Goal: Navigation & Orientation: Find specific page/section

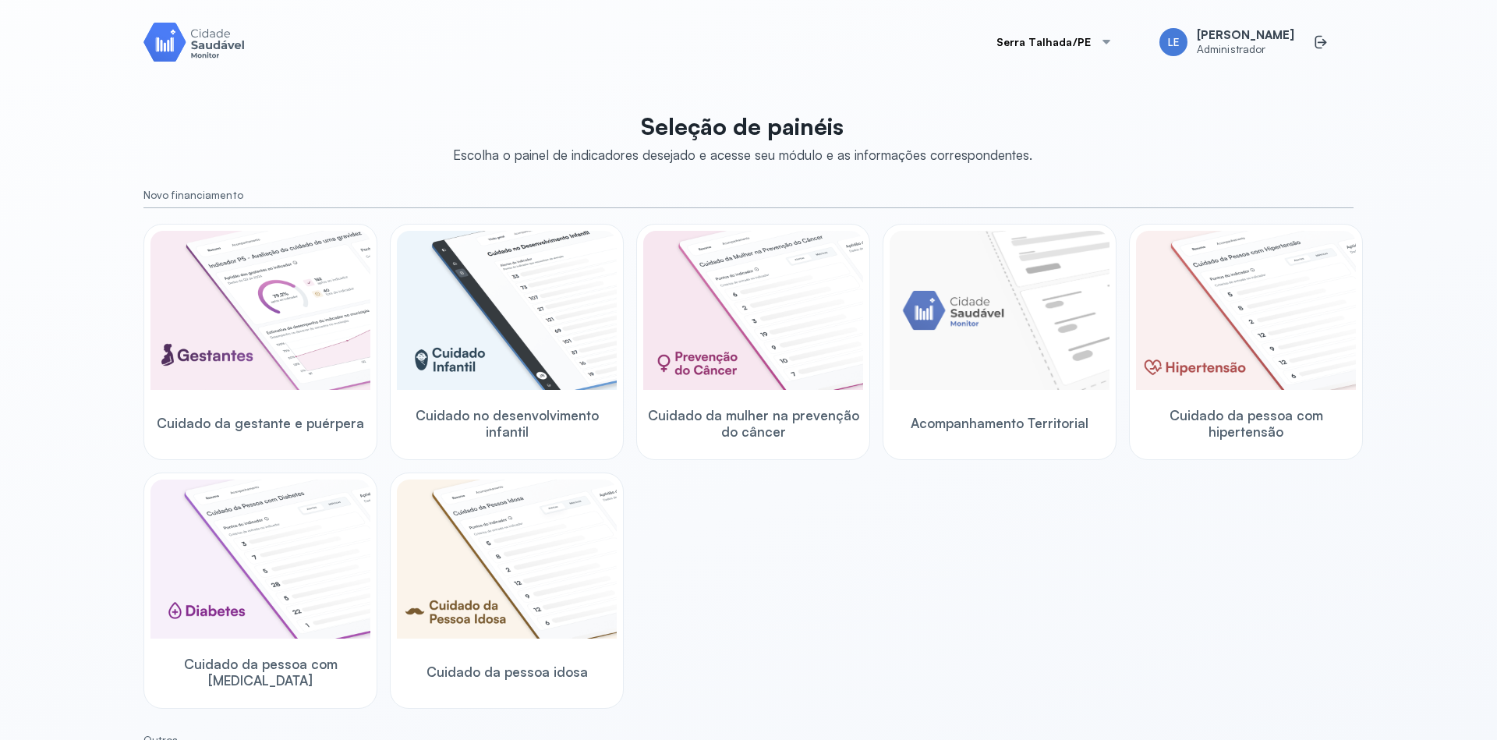
click at [1179, 133] on div "Seleção de painéis Escolha o painel de indicadores desejado e acesse seu módulo…" at bounding box center [748, 554] width 1210 height 903
click at [493, 546] on img at bounding box center [507, 559] width 220 height 159
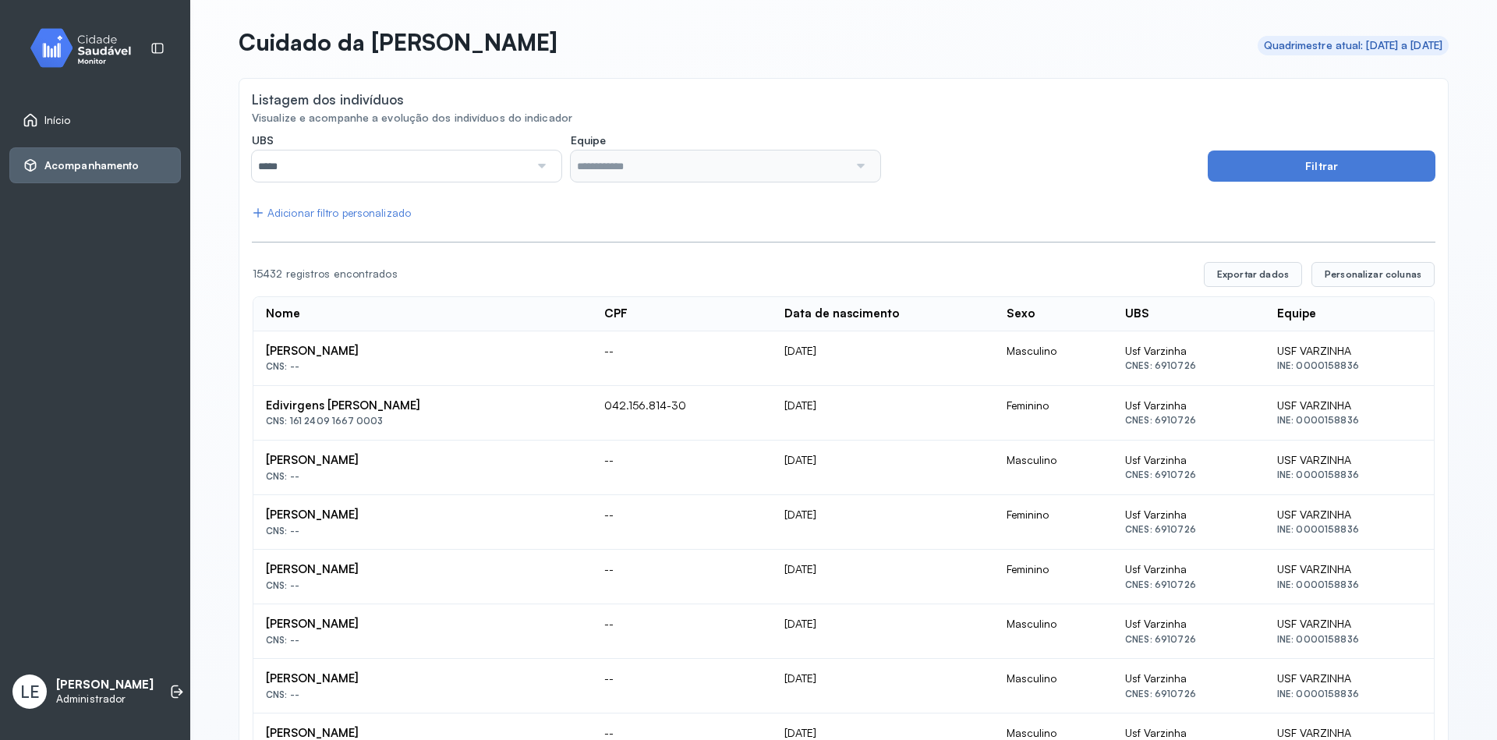
click at [38, 122] on div "Início" at bounding box center [47, 120] width 48 height 16
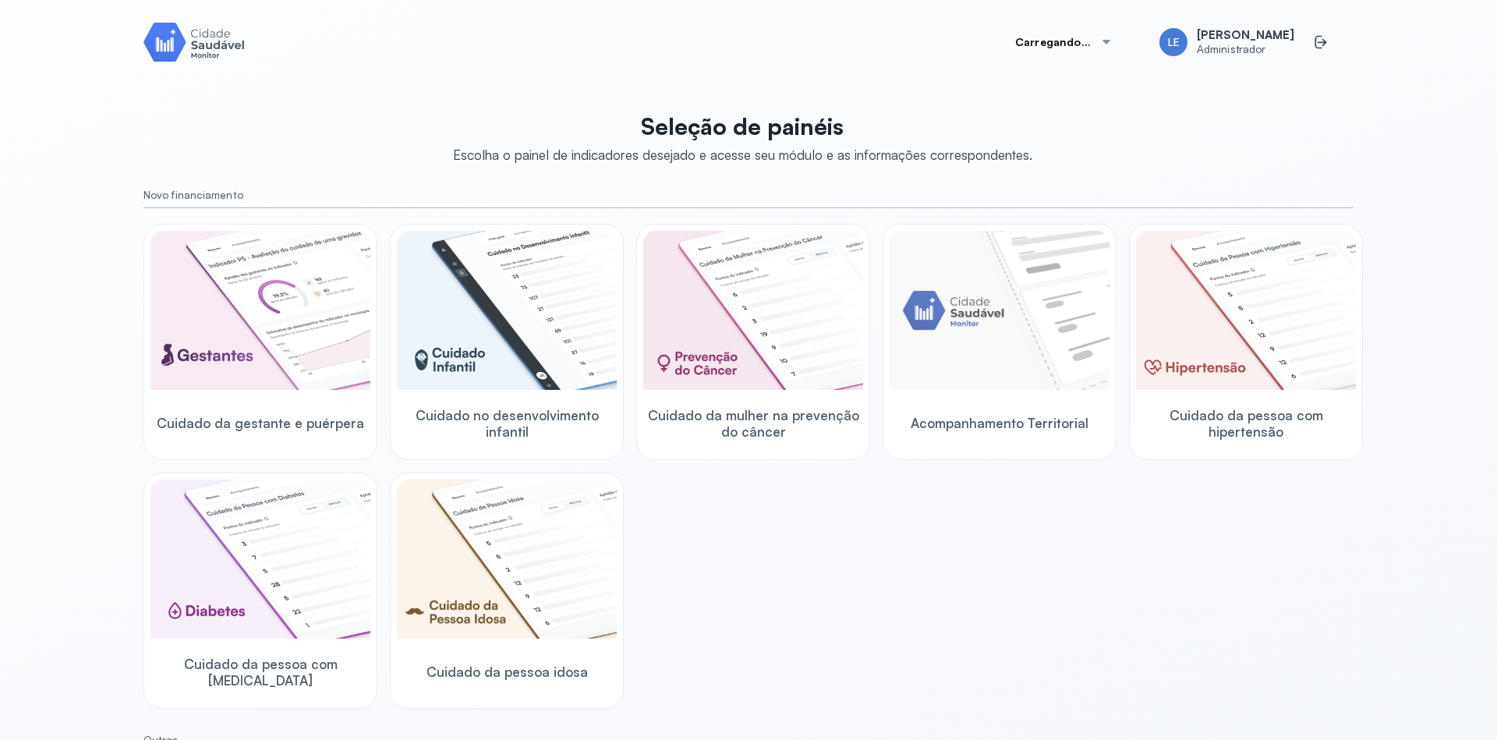
click at [827, 559] on div "Cuidado da gestante e puérpera Cuidado no desenvolvimento infantil Cuidado da m…" at bounding box center [748, 466] width 1210 height 485
click at [827, 579] on div "Cuidado da gestante e puérpera Cuidado no desenvolvimento infantil Cuidado da m…" at bounding box center [748, 466] width 1210 height 485
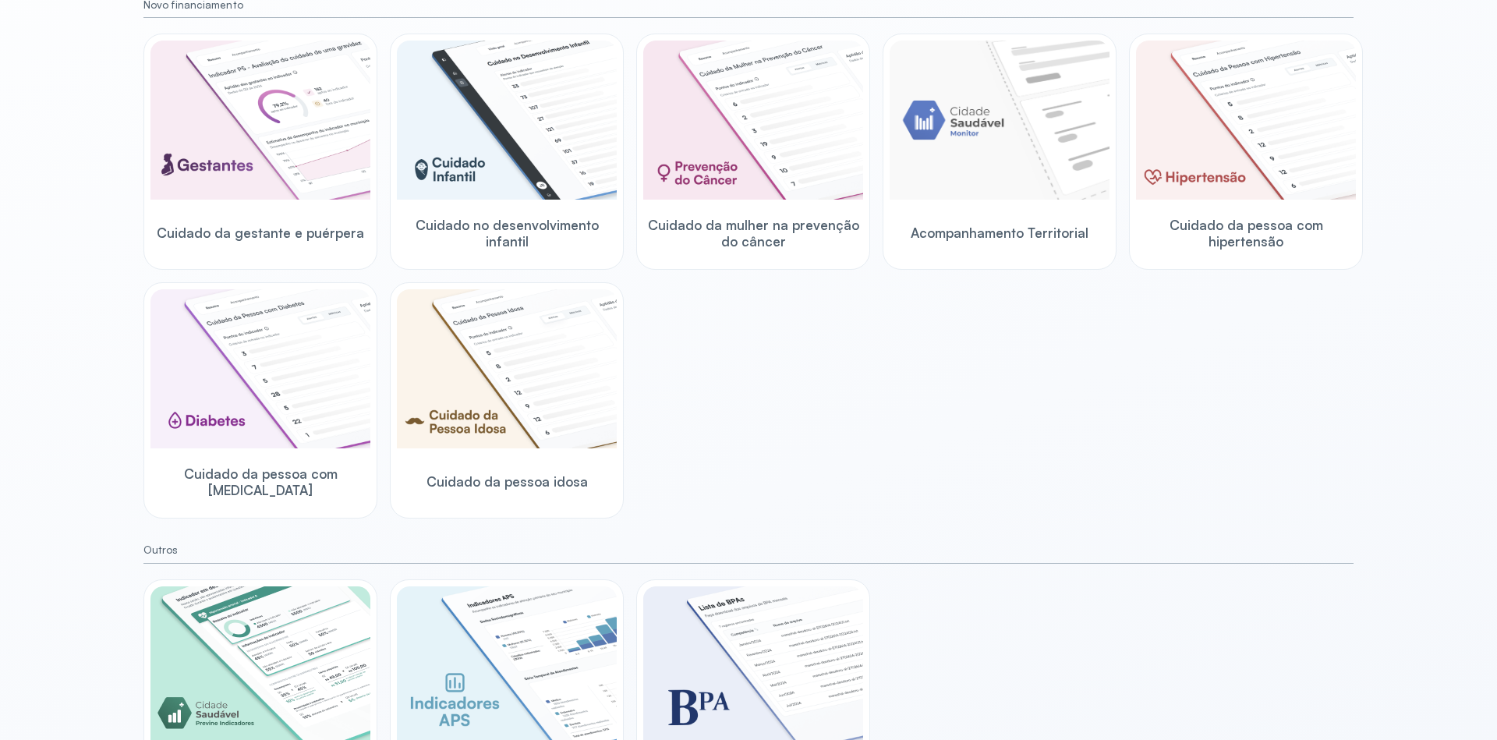
scroll to position [266, 0]
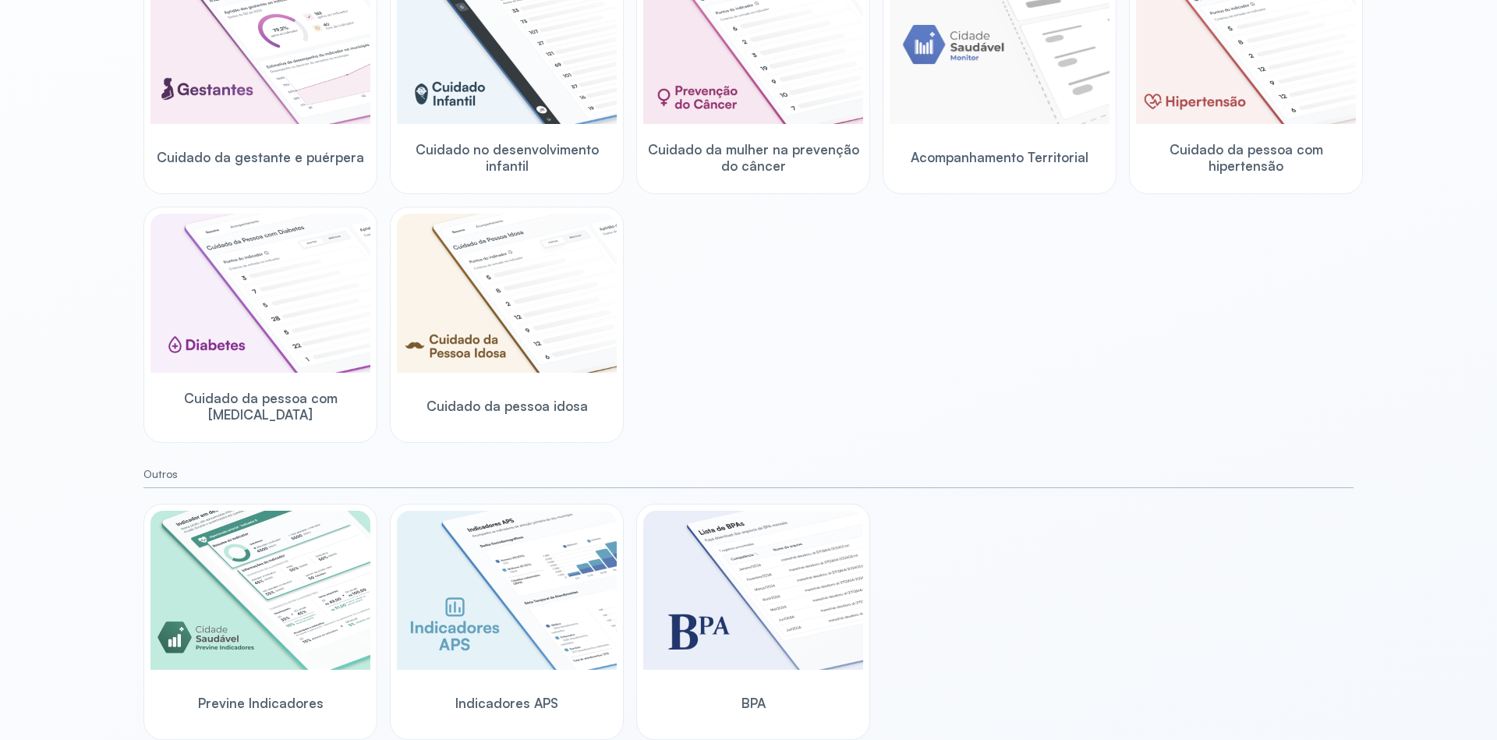
click at [1043, 405] on div "Cuidado da gestante e puérpera Cuidado no desenvolvimento infantil Cuidado da m…" at bounding box center [748, 200] width 1210 height 485
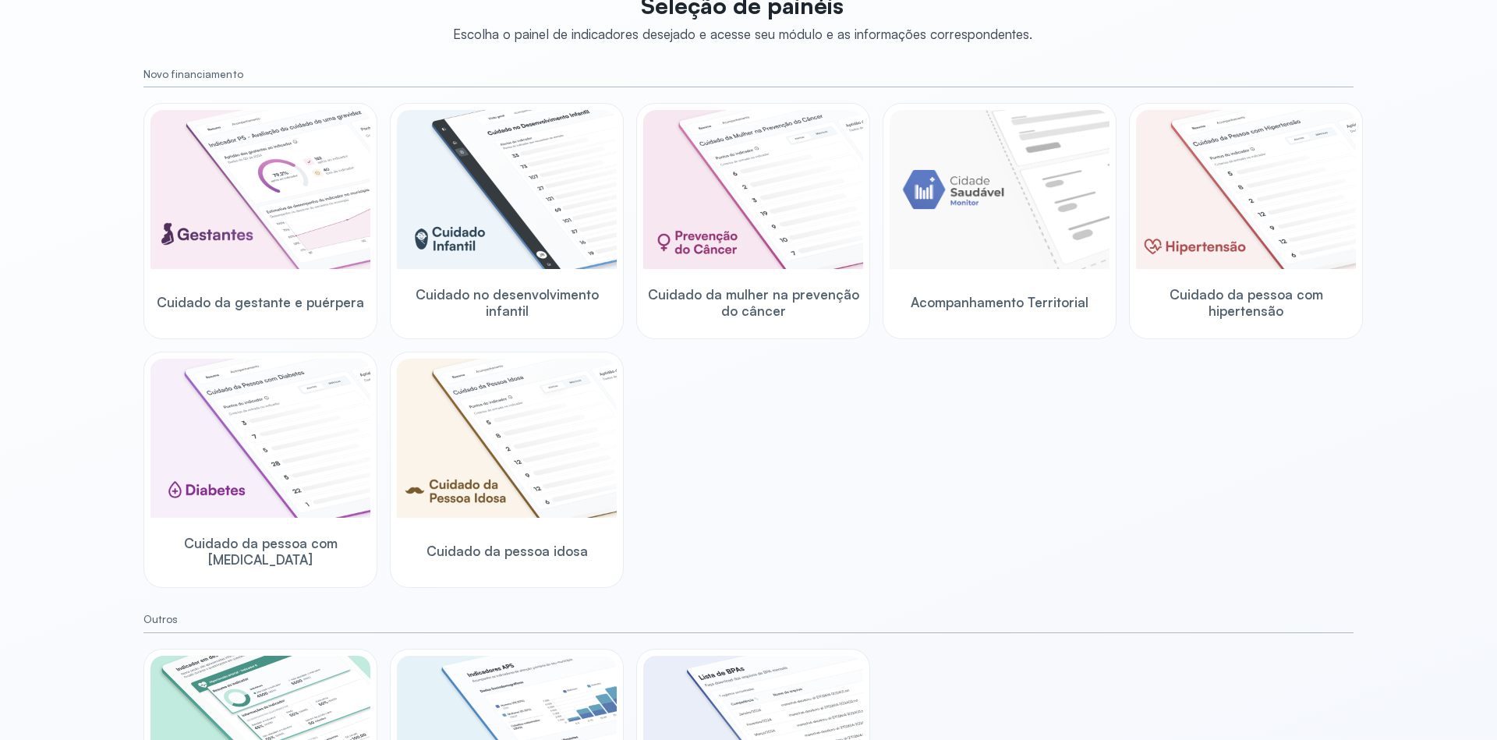
scroll to position [0, 0]
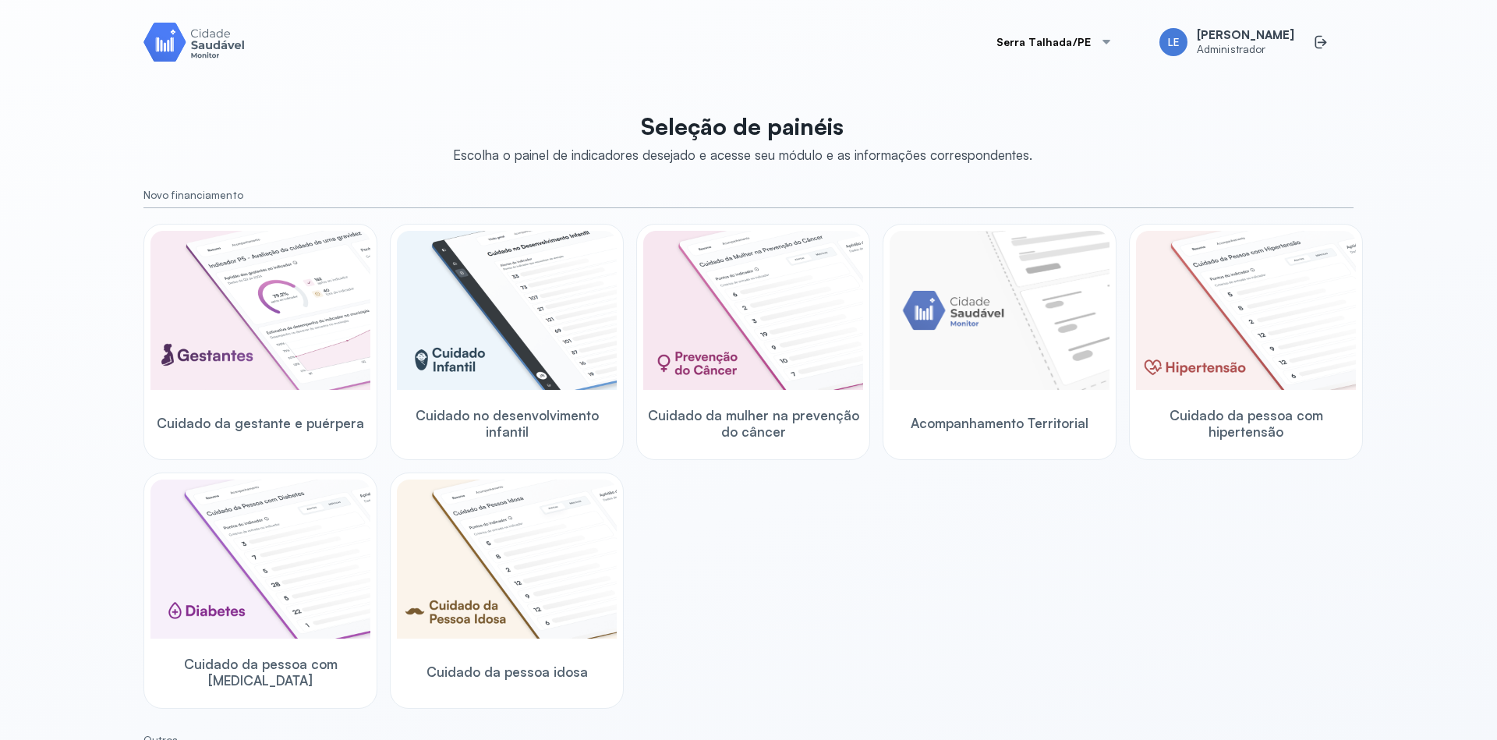
click at [757, 560] on div "Cuidado da gestante e puérpera Cuidado no desenvolvimento infantil Cuidado da m…" at bounding box center [748, 466] width 1210 height 485
click at [1060, 48] on button "Serra Talhada/PE" at bounding box center [1055, 42] width 154 height 31
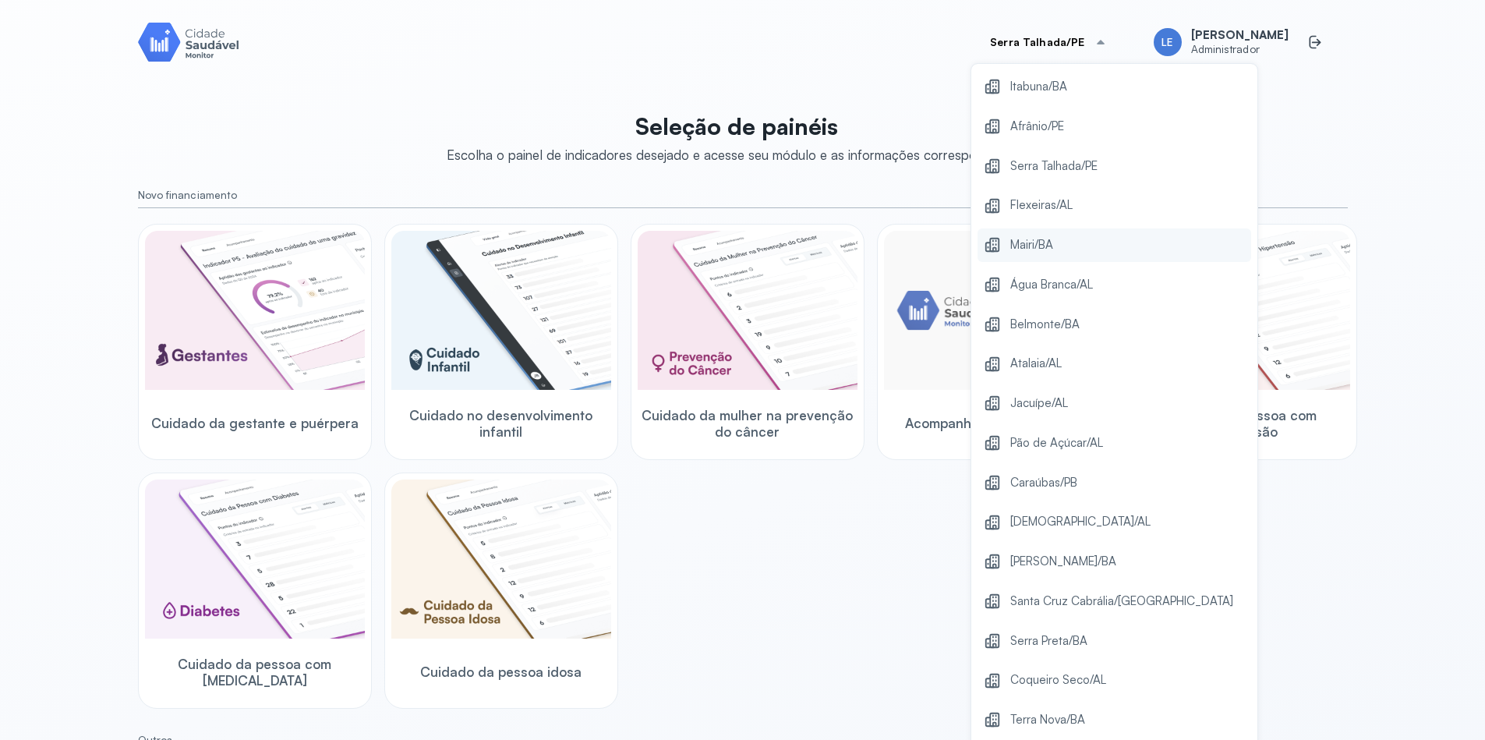
click at [1043, 253] on span "Mairi/BA" at bounding box center [1032, 245] width 43 height 21
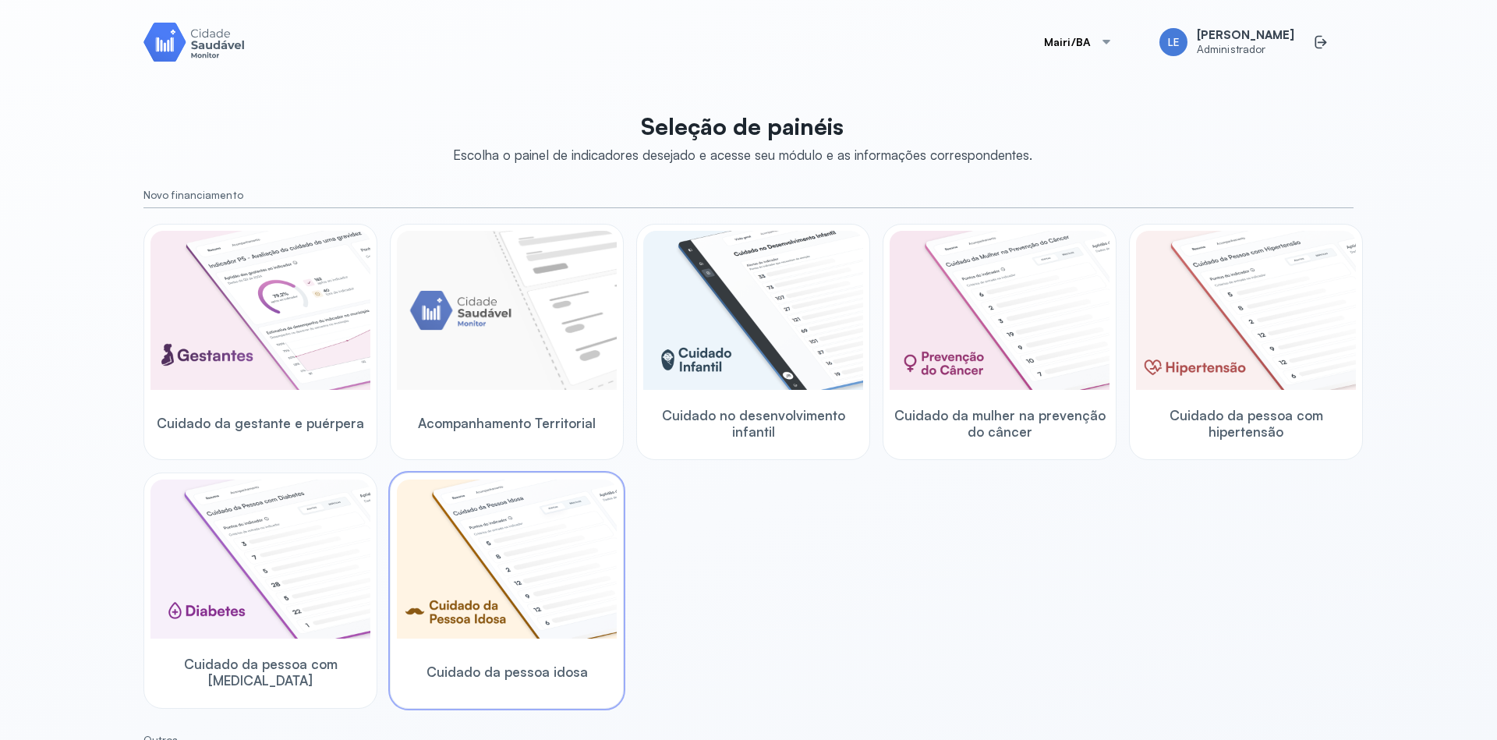
click at [557, 572] on img at bounding box center [507, 559] width 220 height 159
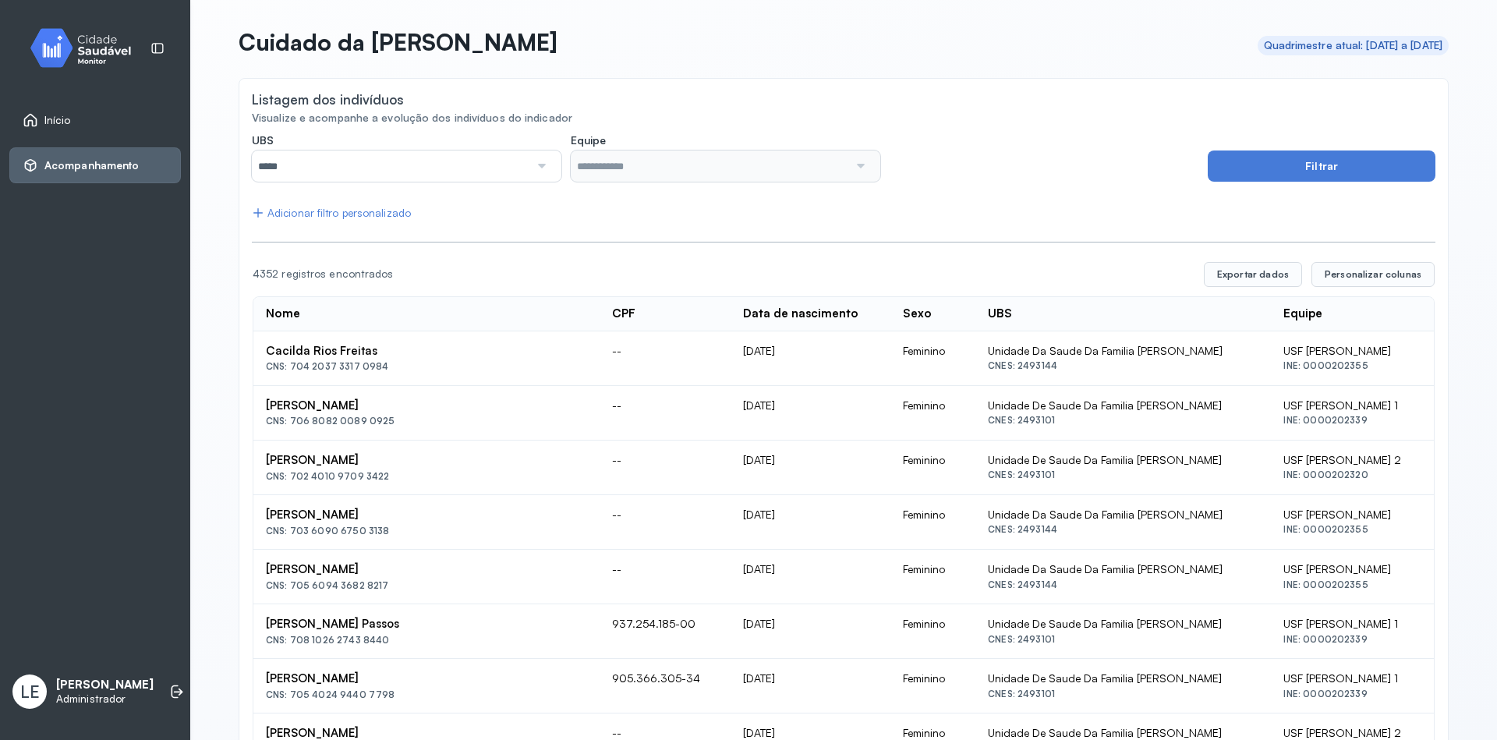
click at [53, 119] on span "Início" at bounding box center [57, 120] width 27 height 13
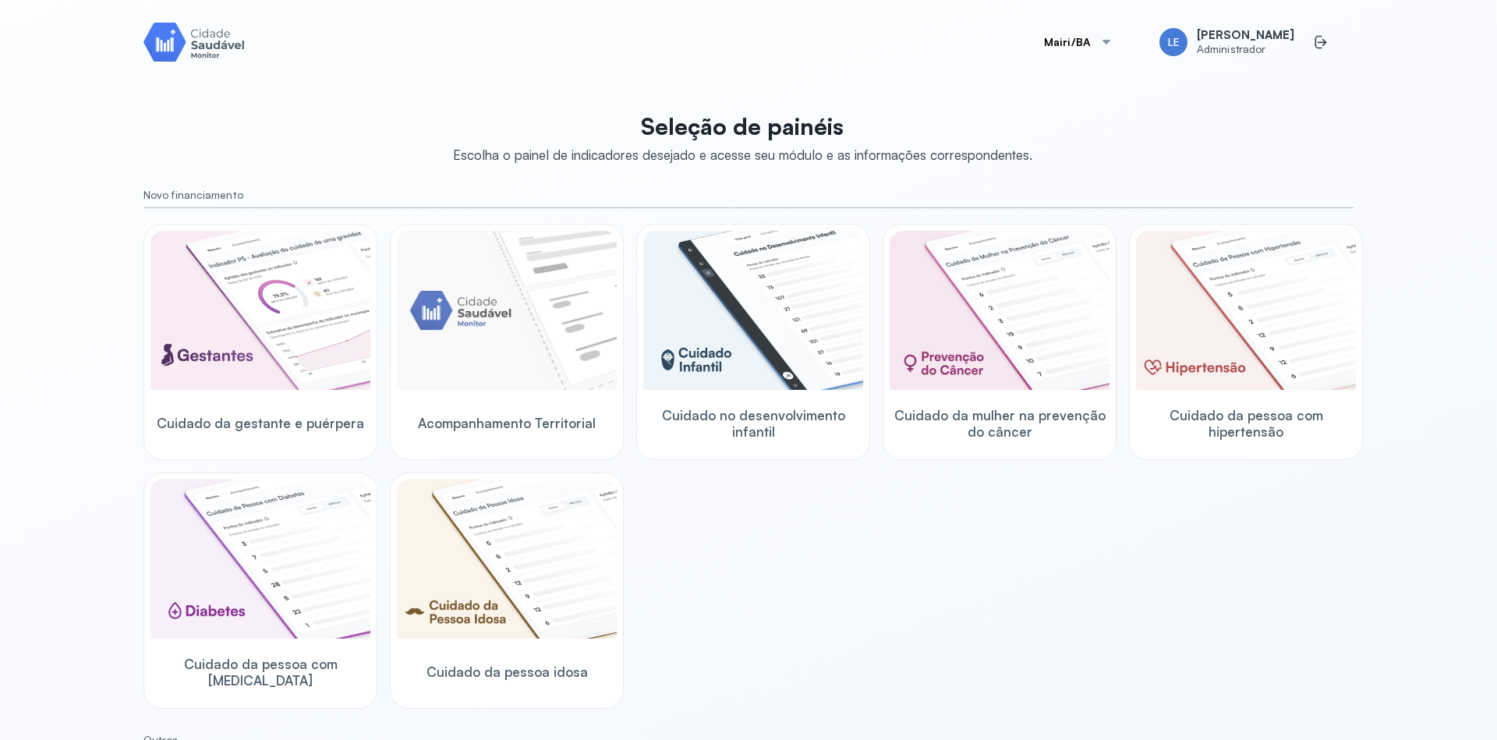
click at [1113, 37] on div at bounding box center [1106, 42] width 12 height 12
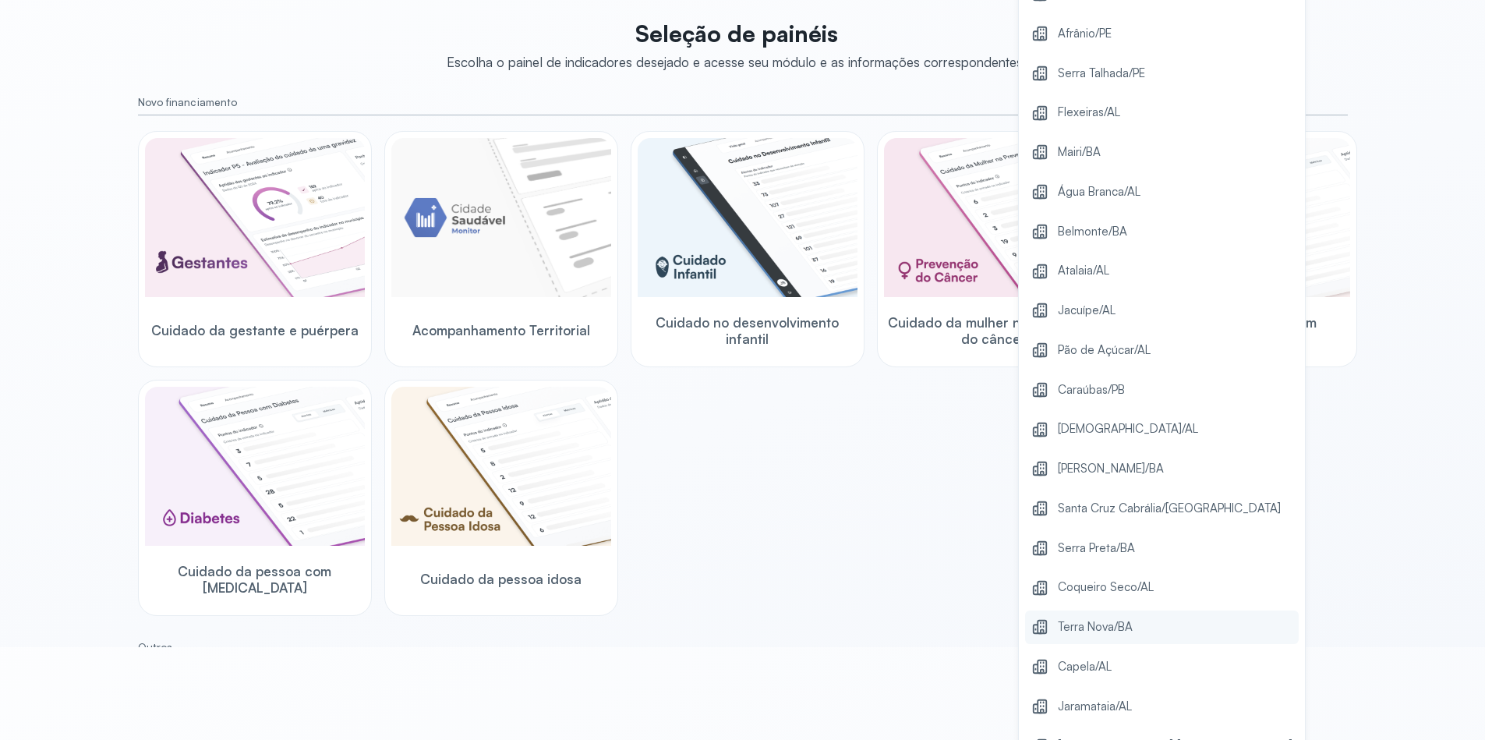
scroll to position [187, 0]
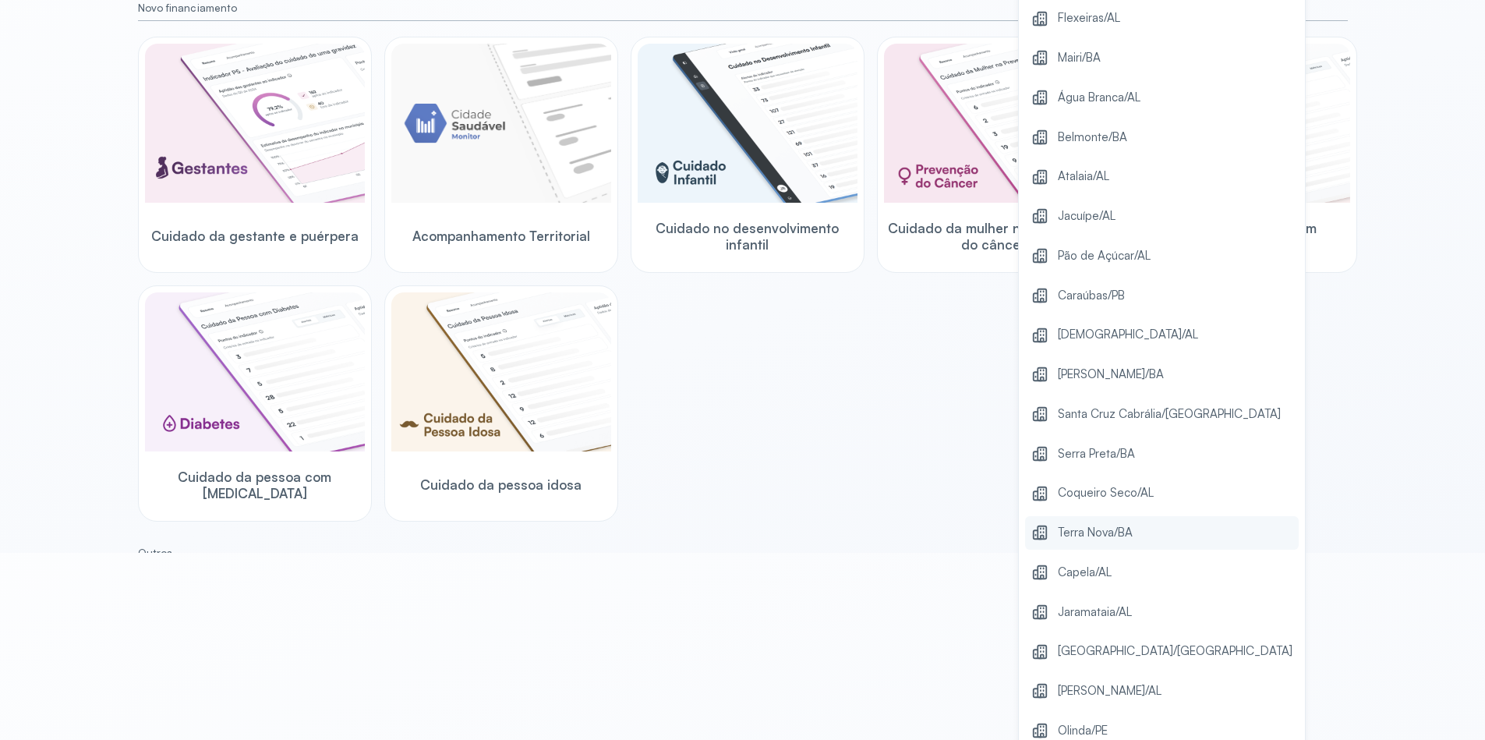
click at [1099, 543] on span "Terra Nova/BA" at bounding box center [1095, 532] width 75 height 21
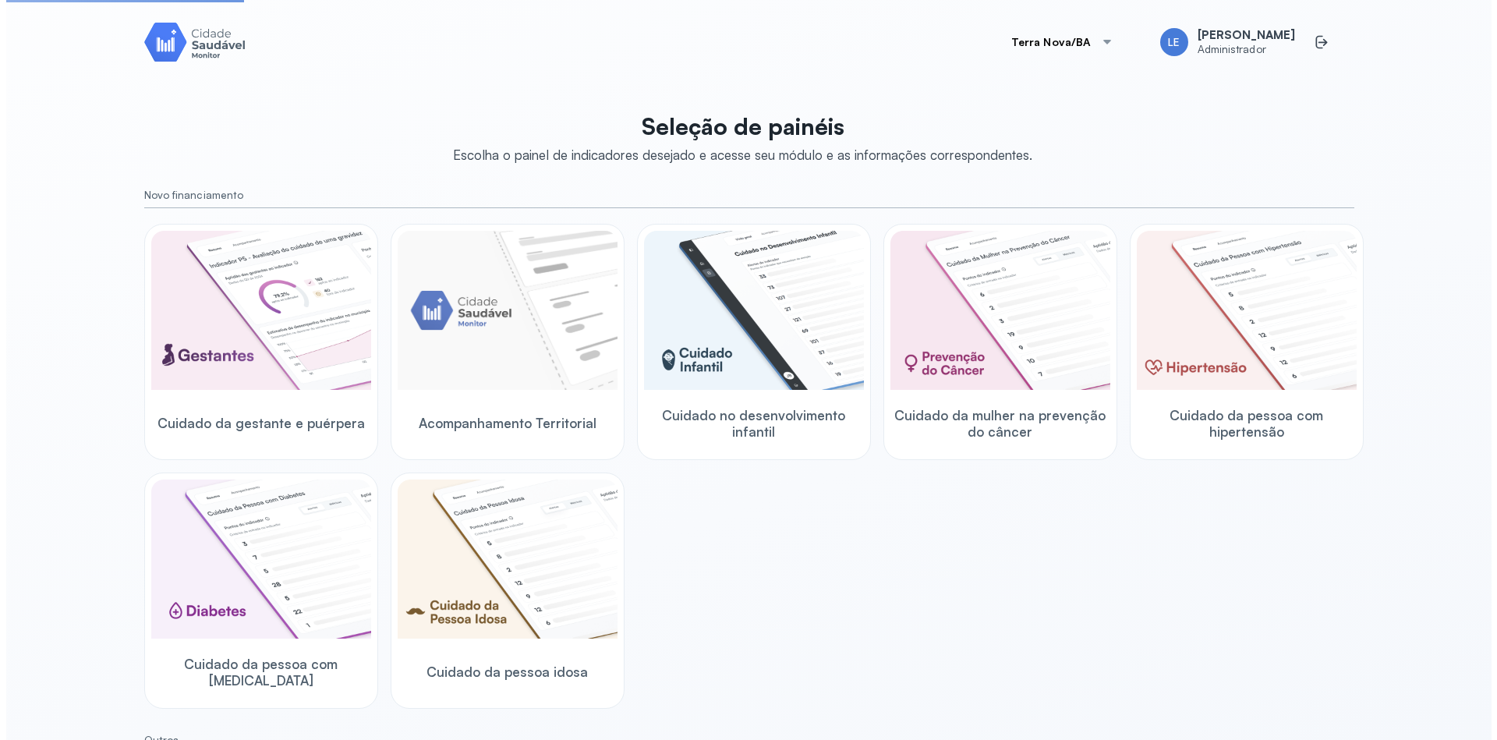
scroll to position [0, 0]
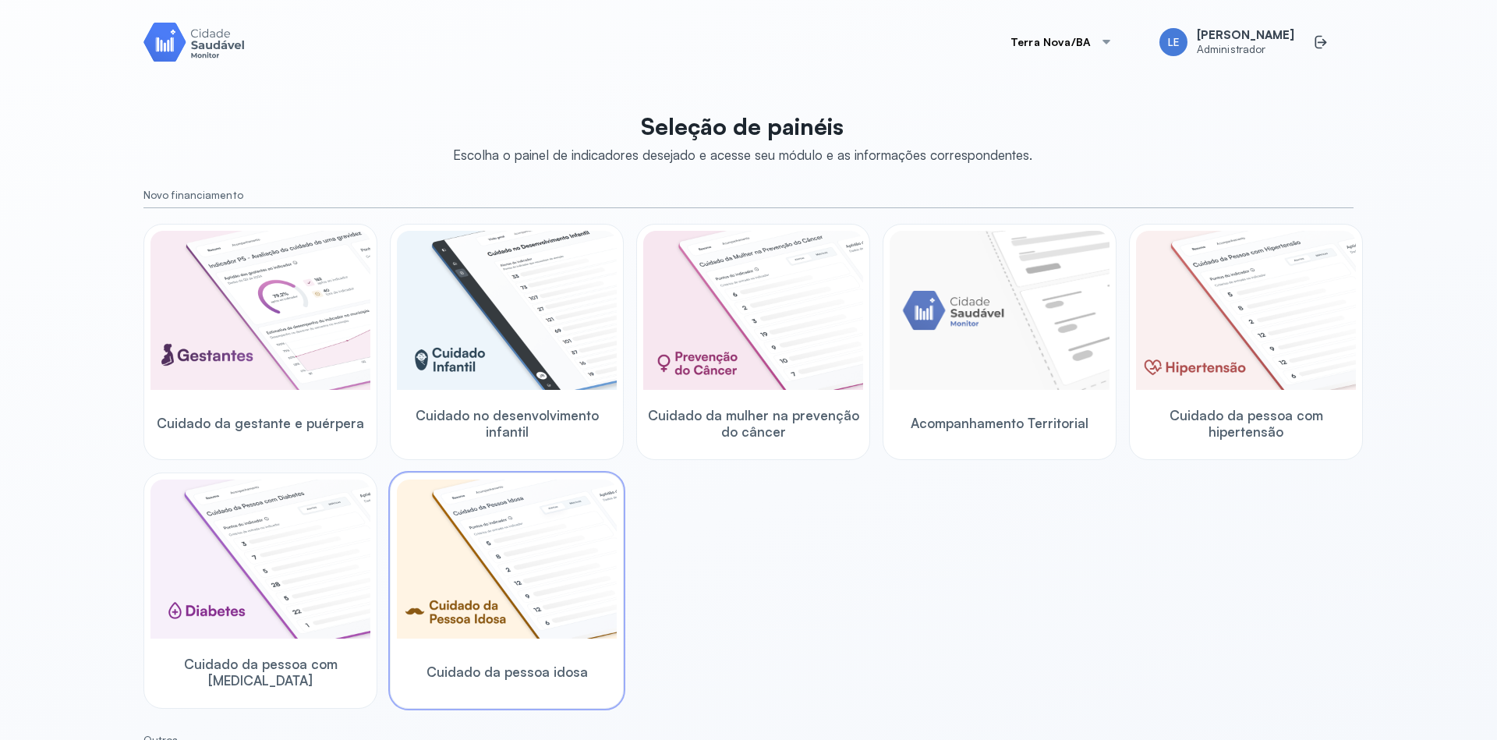
click at [571, 545] on img at bounding box center [507, 559] width 220 height 159
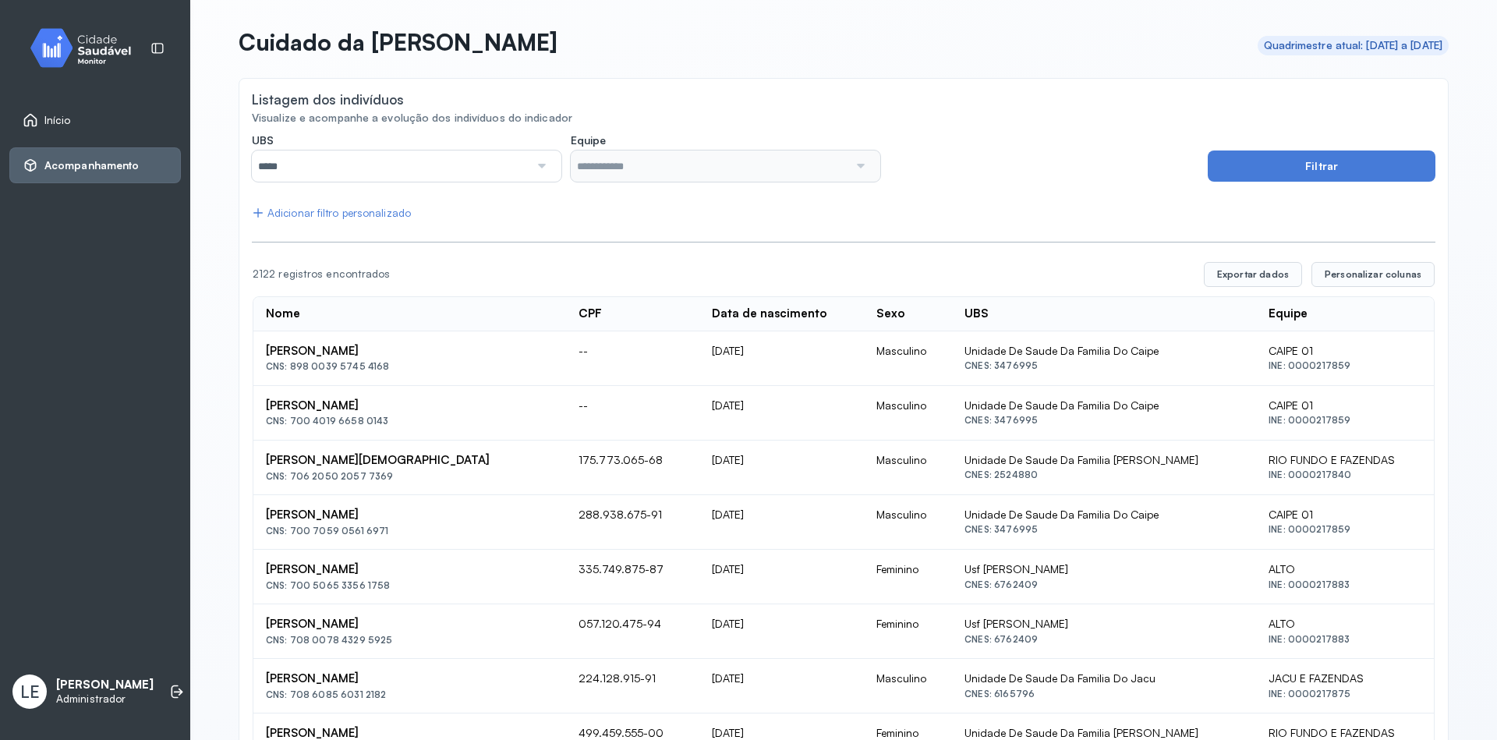
click at [67, 116] on span "Início" at bounding box center [57, 120] width 27 height 13
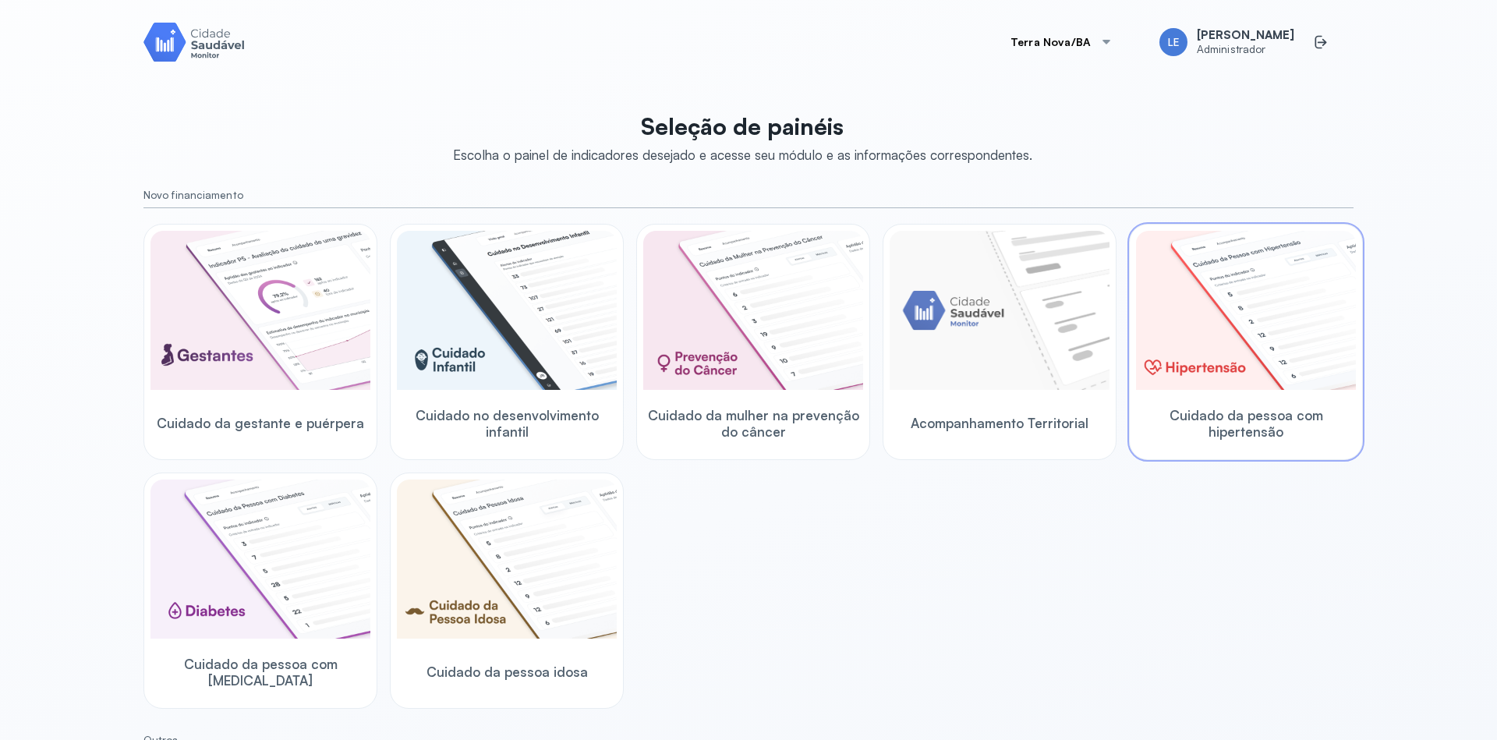
click at [1200, 335] on img at bounding box center [1246, 310] width 220 height 159
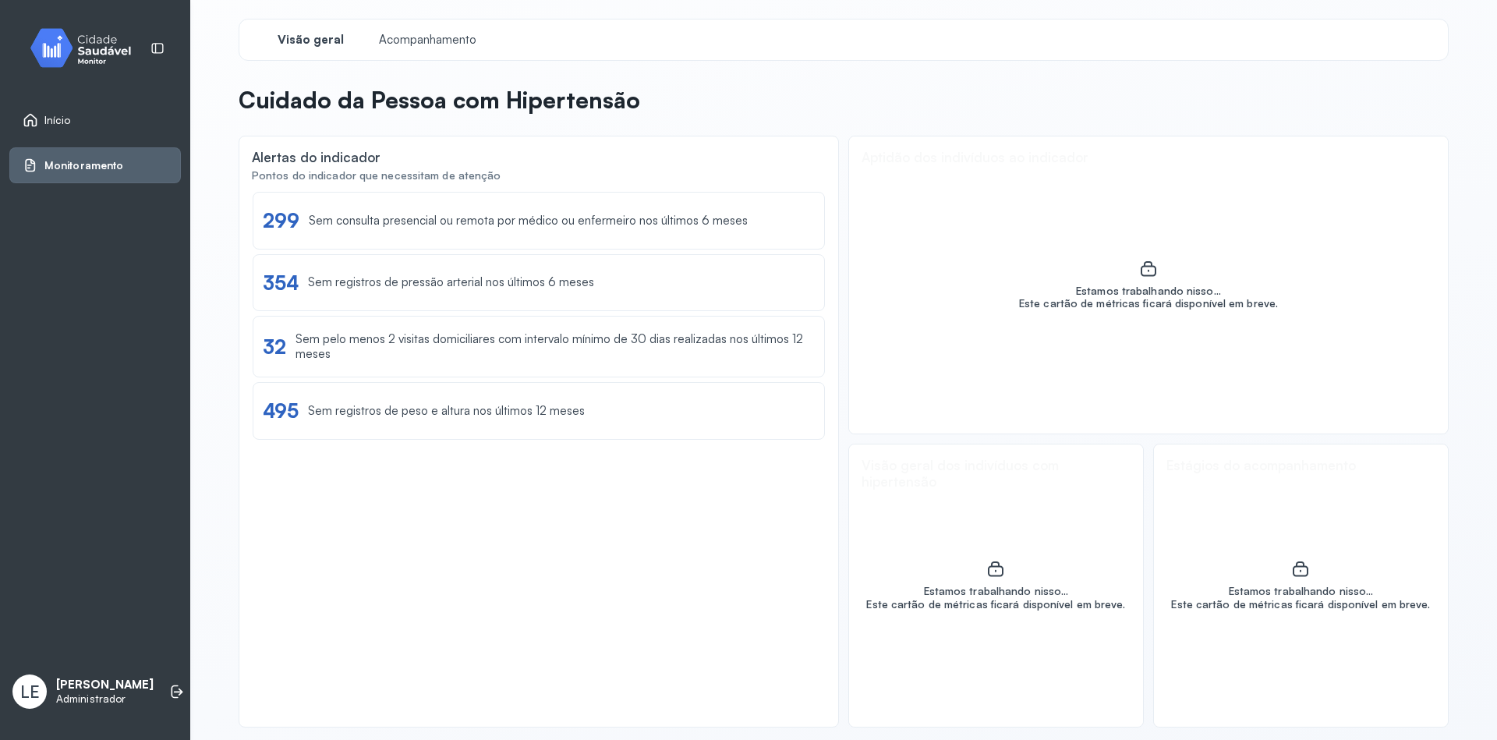
click at [54, 114] on span "Início" at bounding box center [57, 120] width 27 height 13
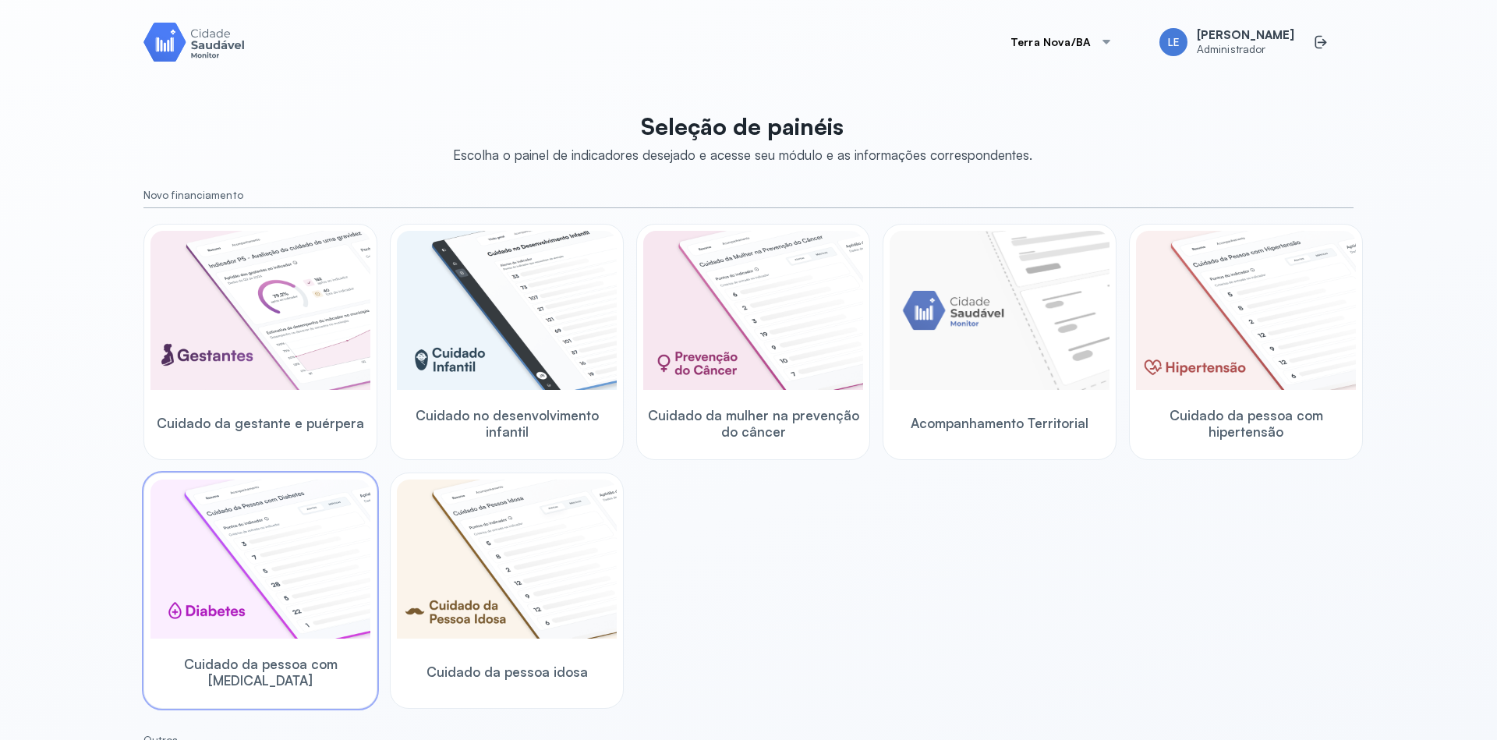
click at [289, 526] on img at bounding box center [260, 559] width 220 height 159
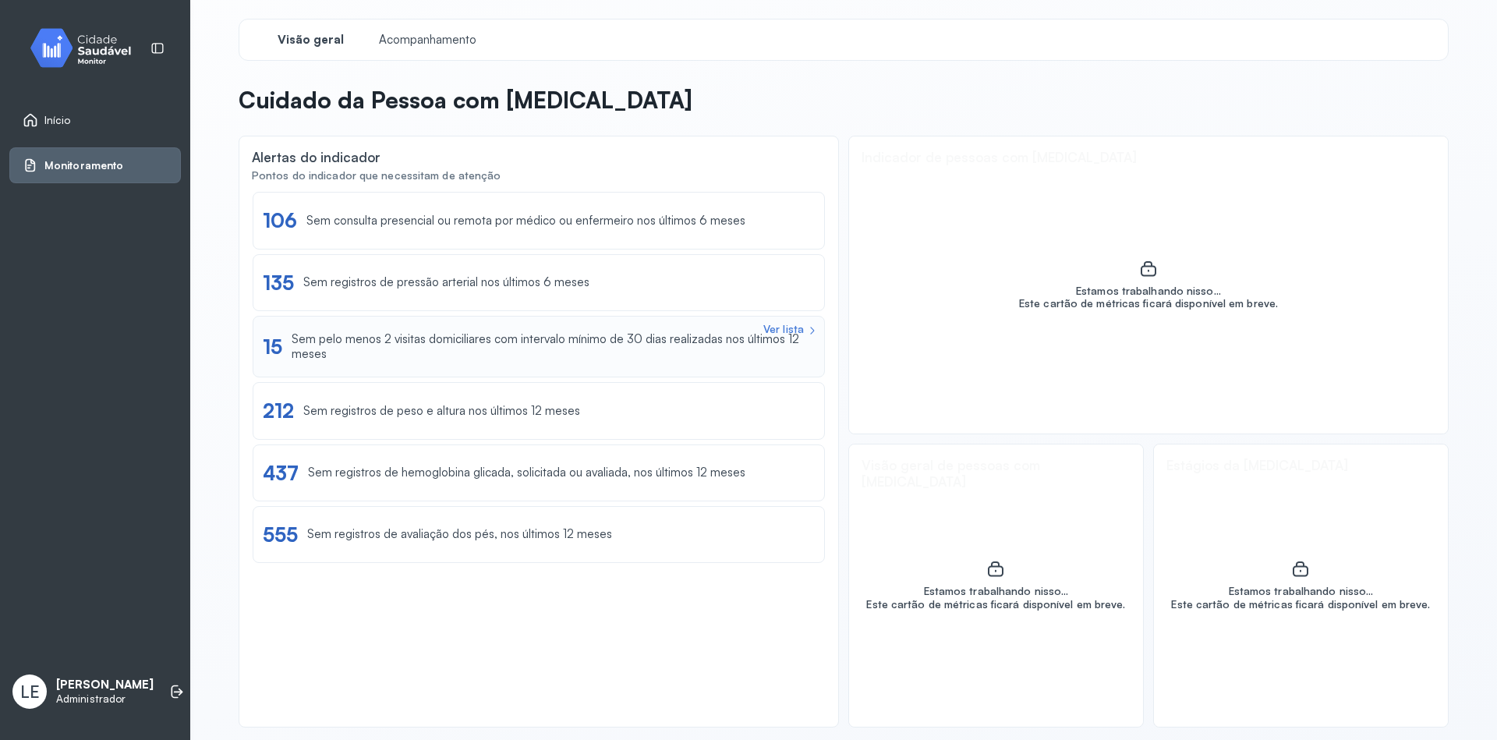
click at [513, 340] on div "Sem pelo menos 2 visitas domiciliares com intervalo mínimo de 30 dias realizada…" at bounding box center [553, 347] width 523 height 30
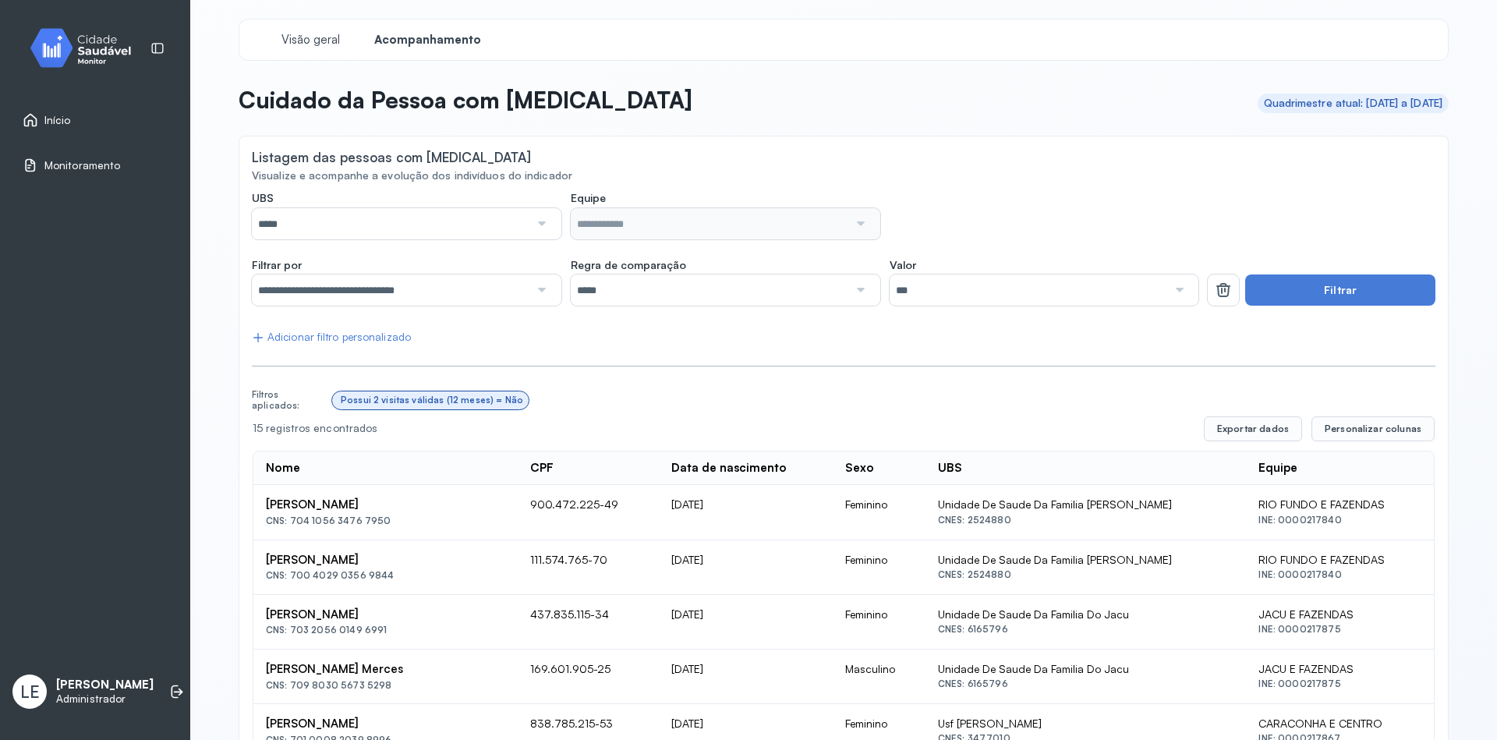
click at [73, 122] on link "Início" at bounding box center [95, 120] width 145 height 16
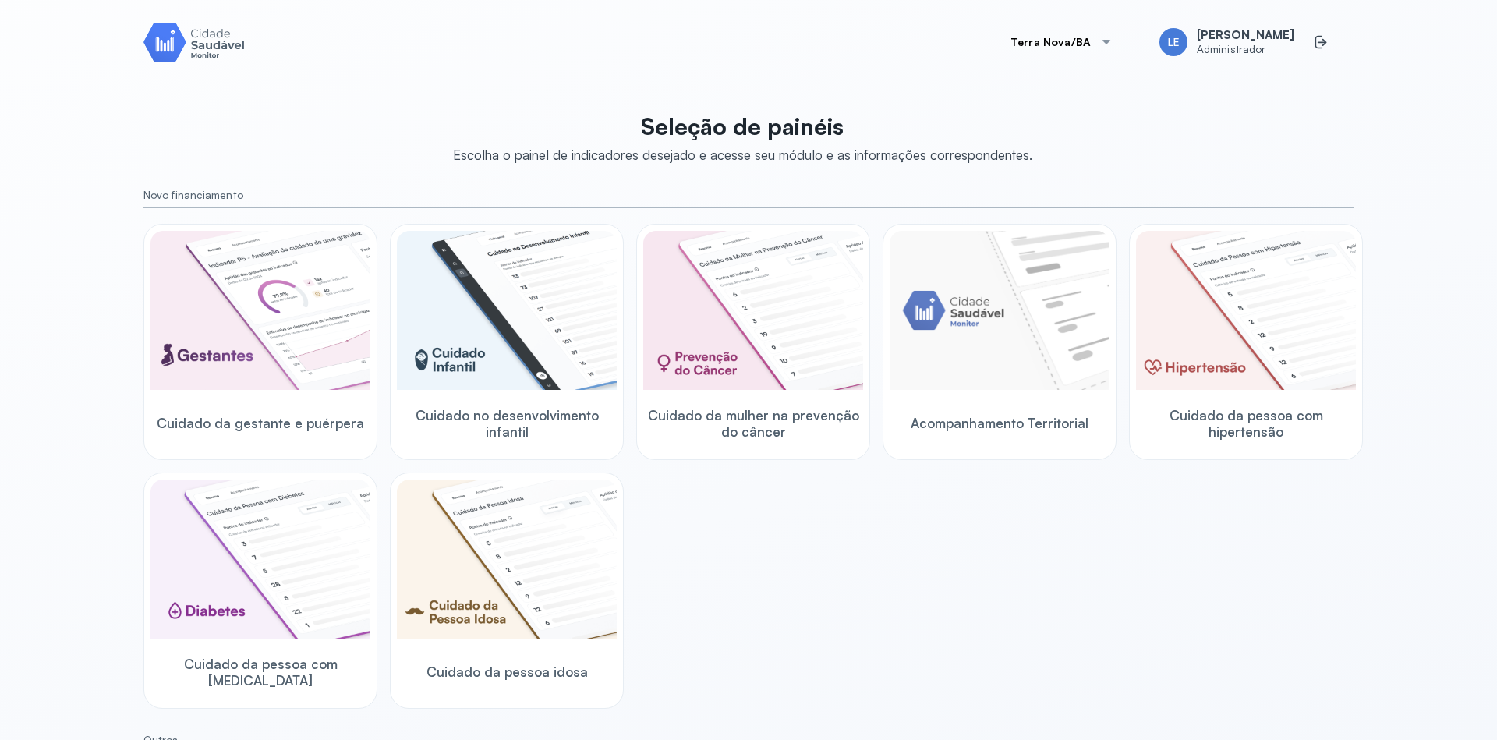
click at [857, 543] on div "Cuidado da gestante e puérpera Cuidado no desenvolvimento infantil Cuidado da m…" at bounding box center [748, 466] width 1210 height 485
click at [1097, 540] on div "Cuidado da gestante e puérpera Cuidado no desenvolvimento infantil Cuidado da m…" at bounding box center [748, 466] width 1210 height 485
